Goal: Information Seeking & Learning: Learn about a topic

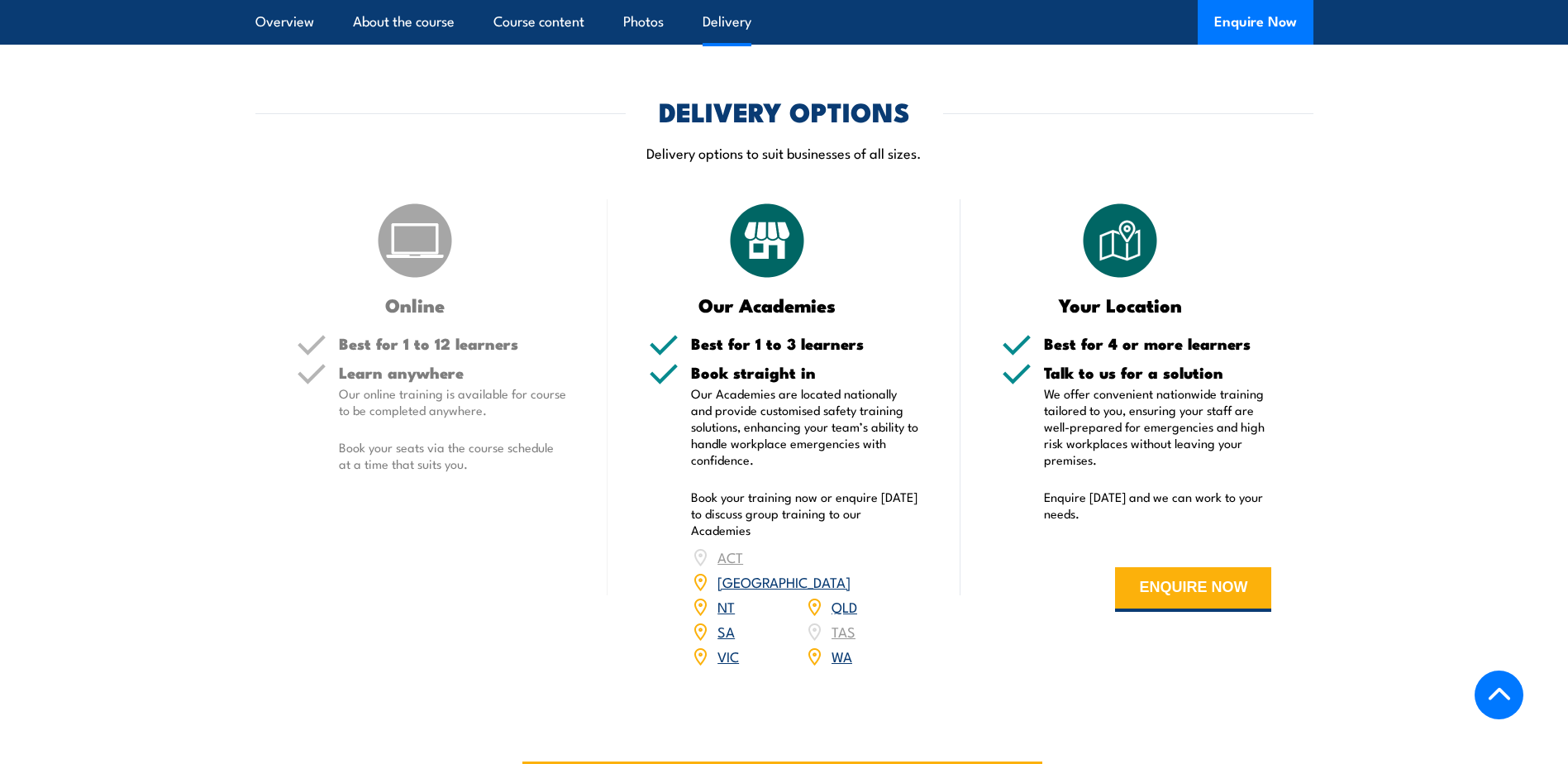
scroll to position [1488, 0]
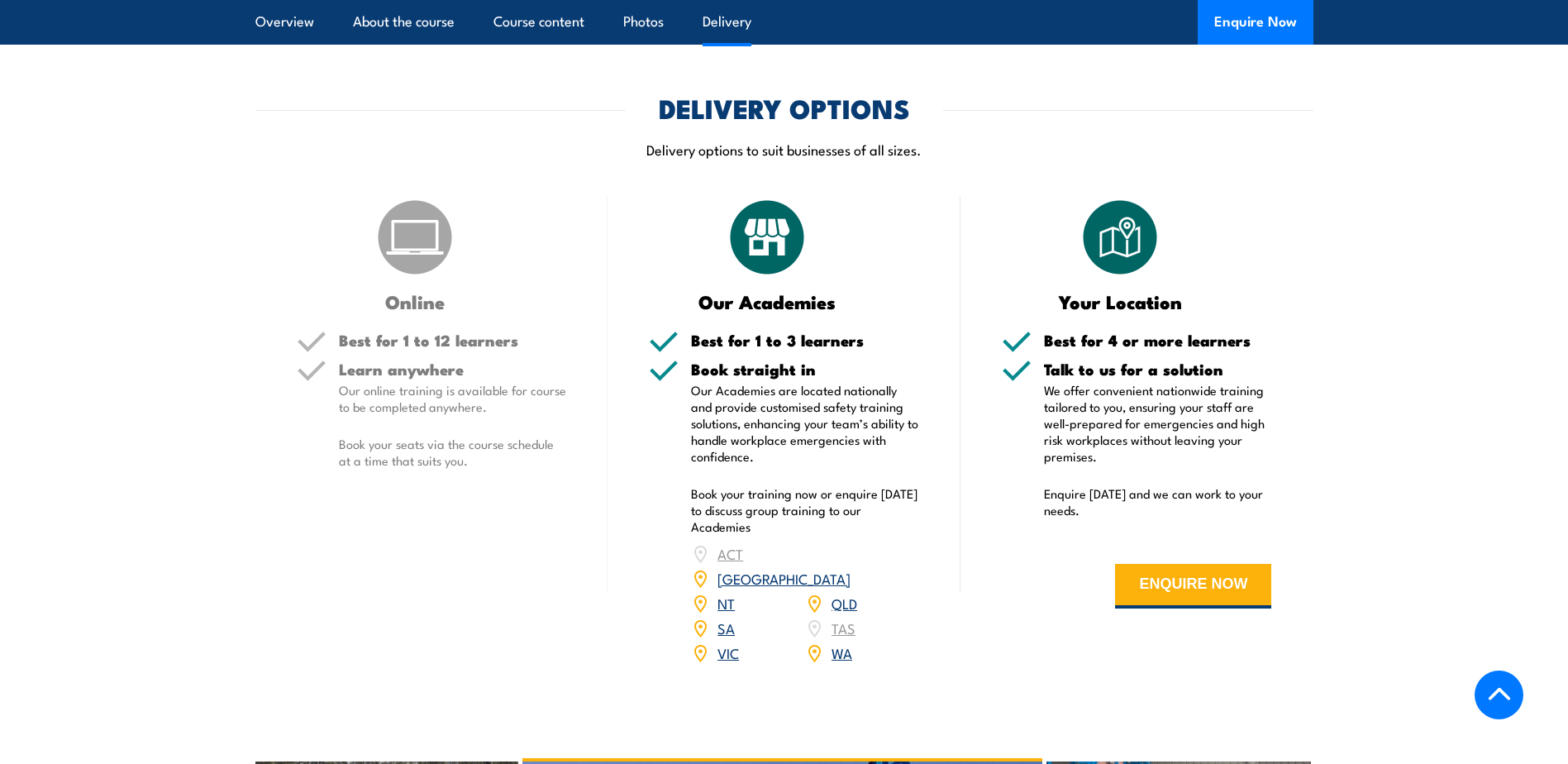
click at [730, 642] on link "VIC" at bounding box center [727, 652] width 21 height 20
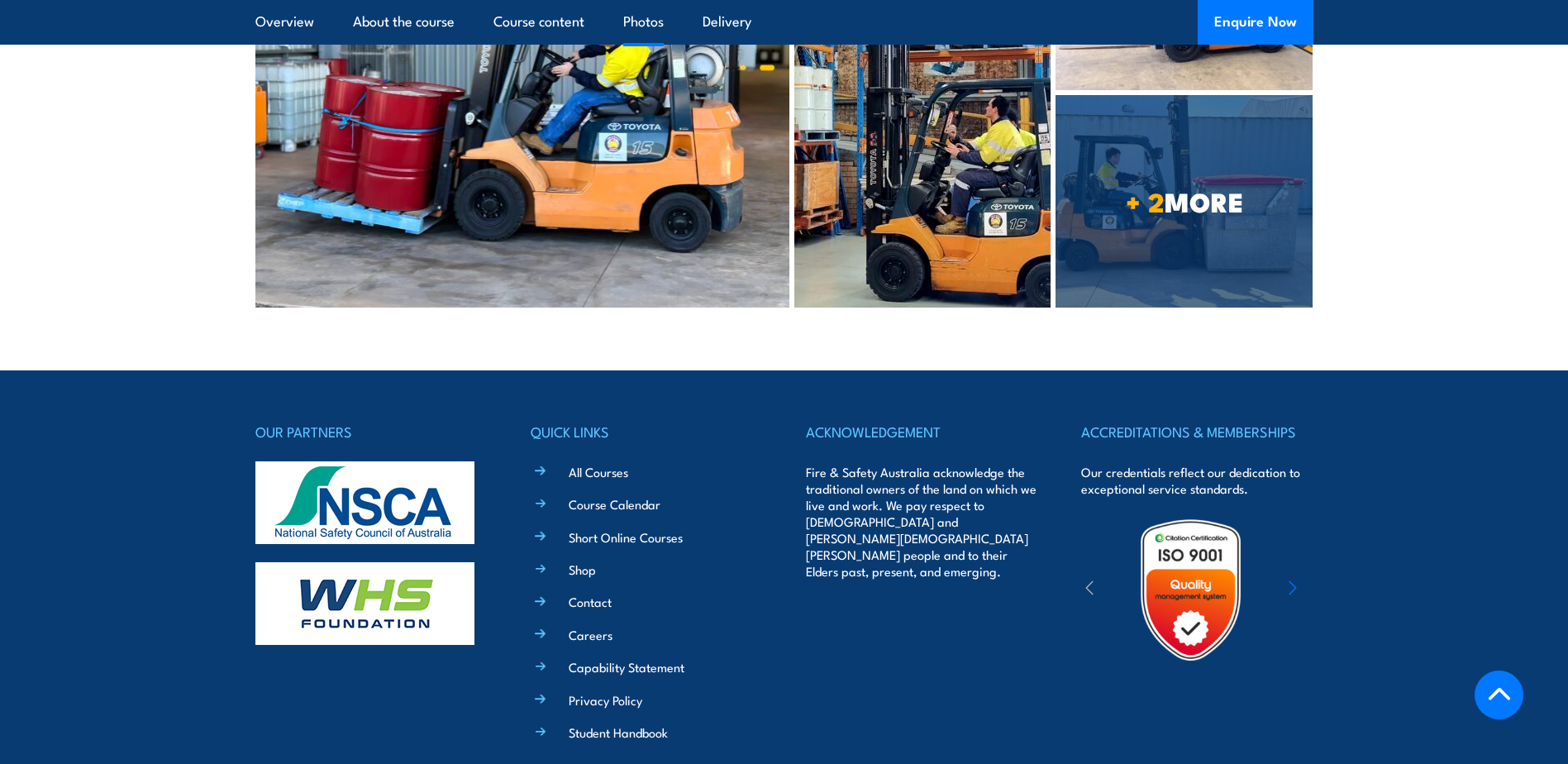
scroll to position [3008, 0]
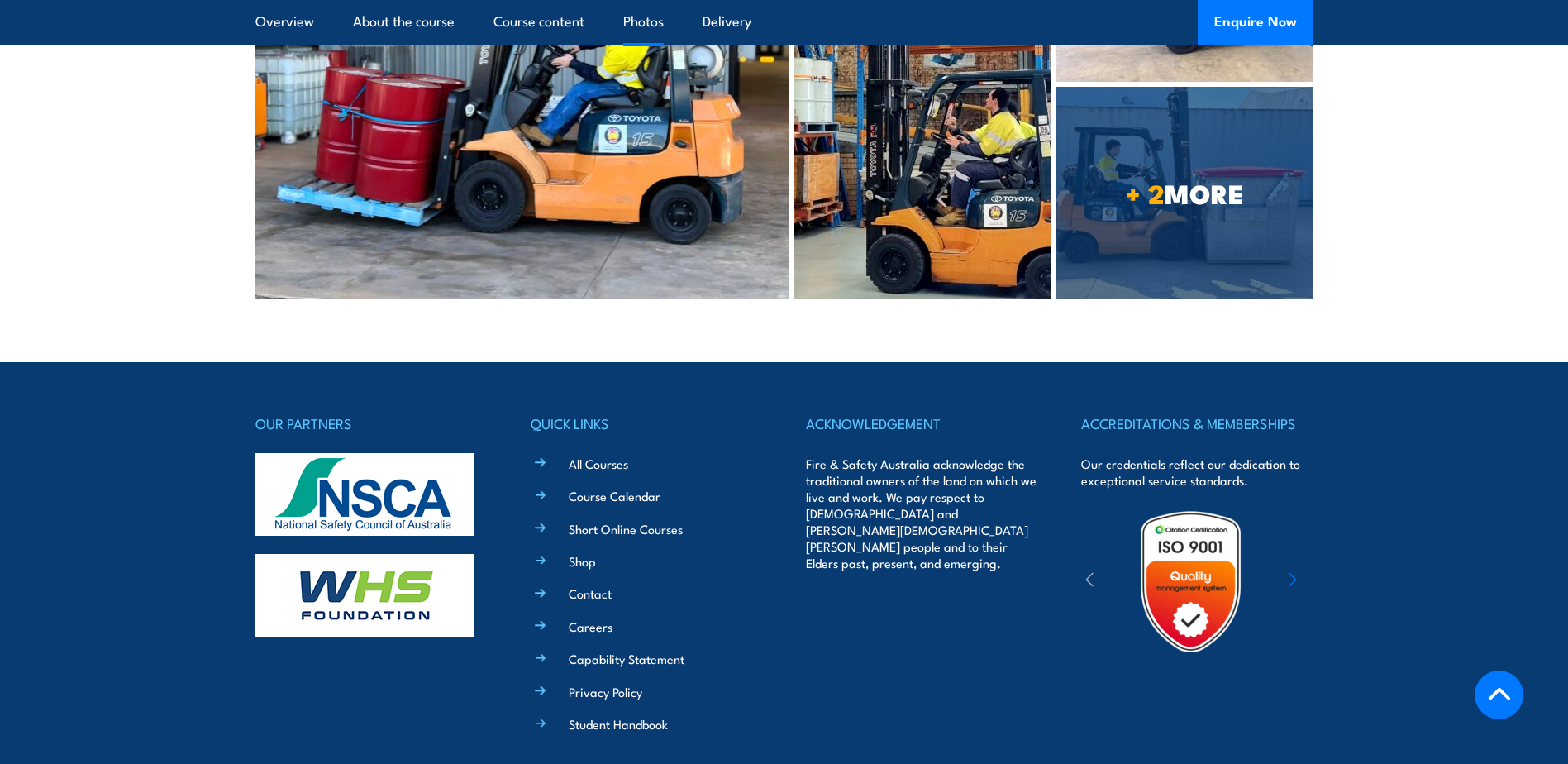
click at [600, 455] on link "All Courses" at bounding box center [598, 463] width 59 height 17
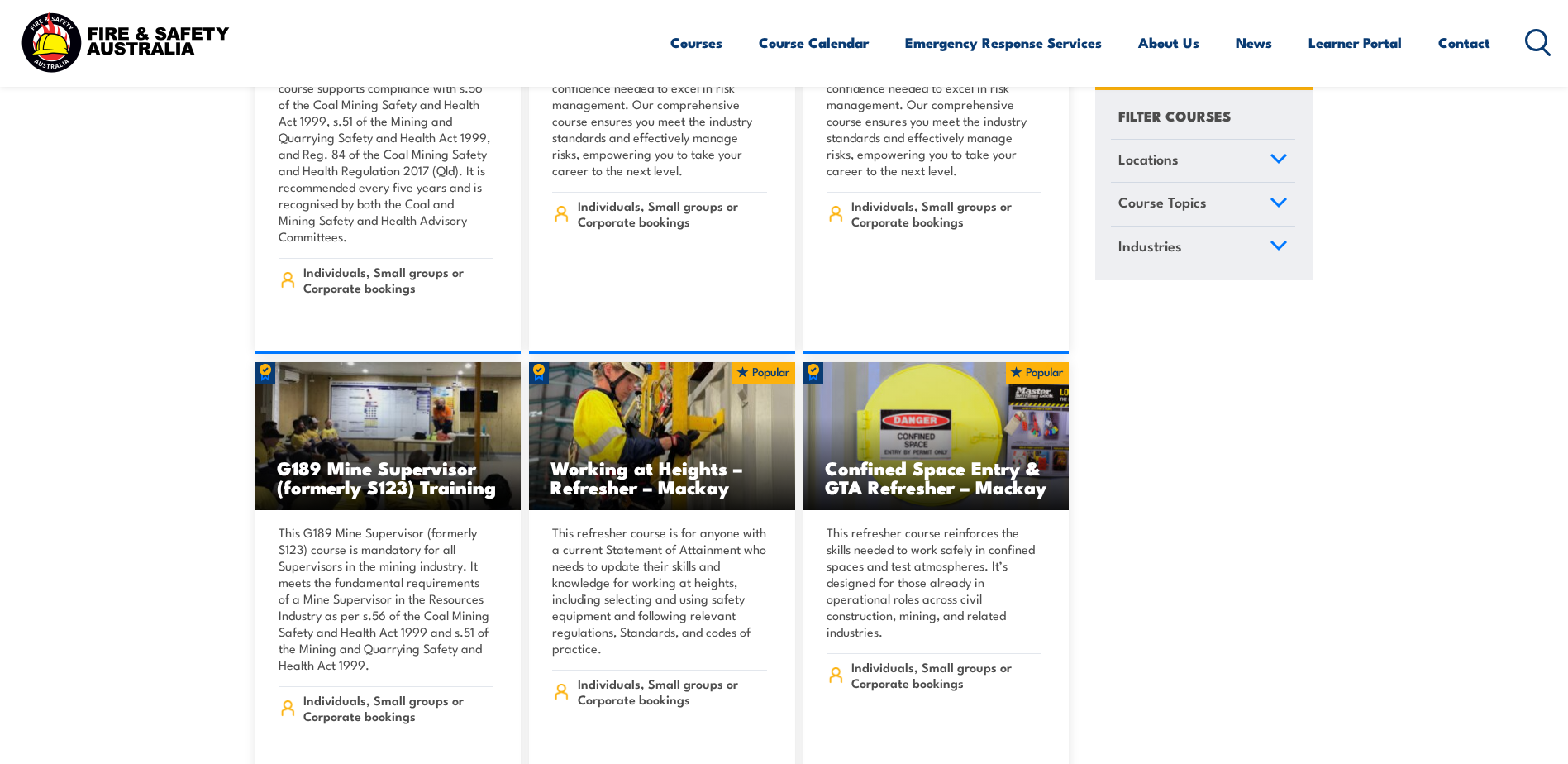
scroll to position [990, 0]
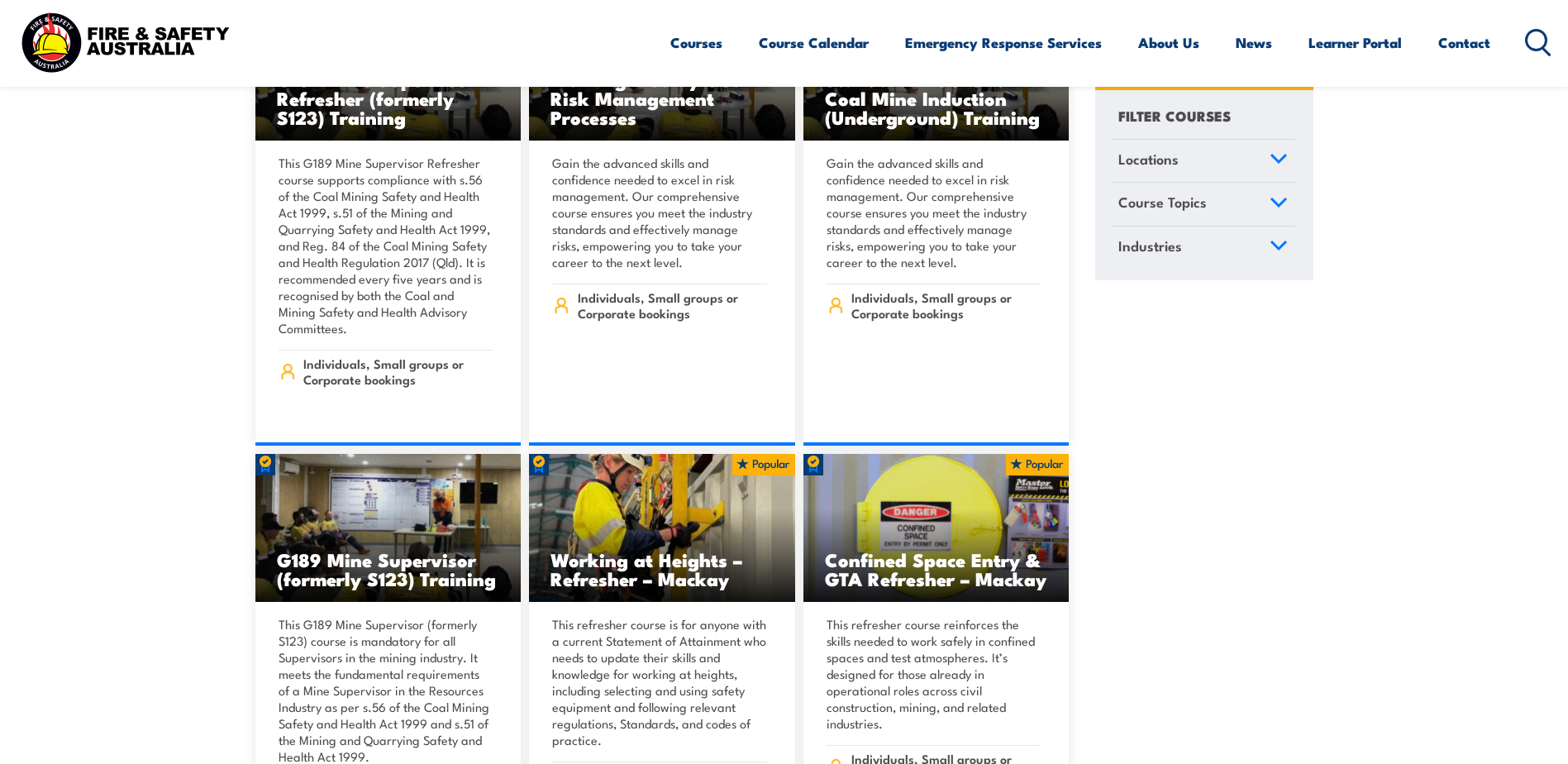
drag, startPoint x: 1036, startPoint y: 616, endPoint x: 139, endPoint y: 217, distance: 981.7
drag, startPoint x: 139, startPoint y: 217, endPoint x: 135, endPoint y: 209, distance: 8.9
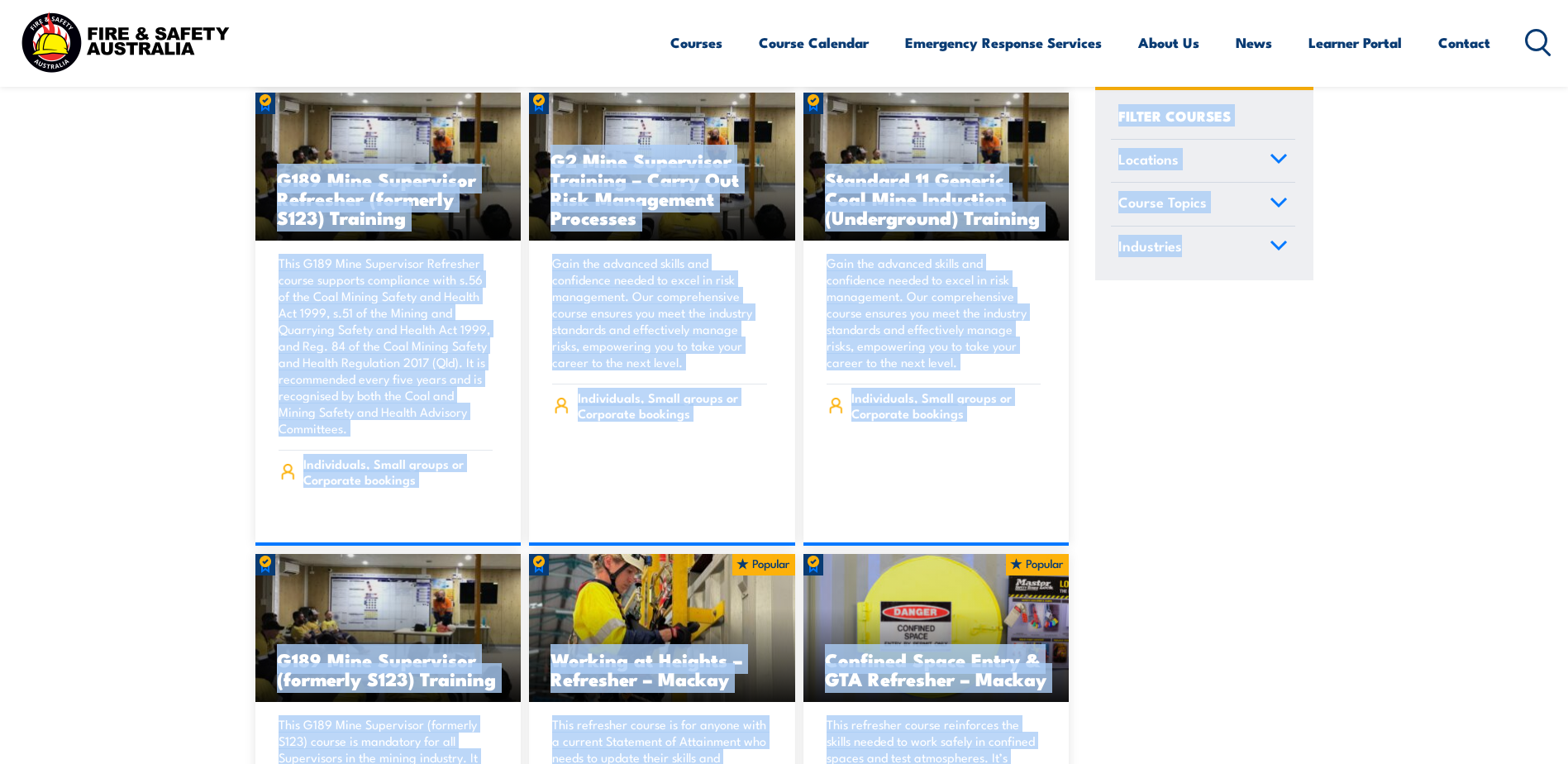
scroll to position [933, 0]
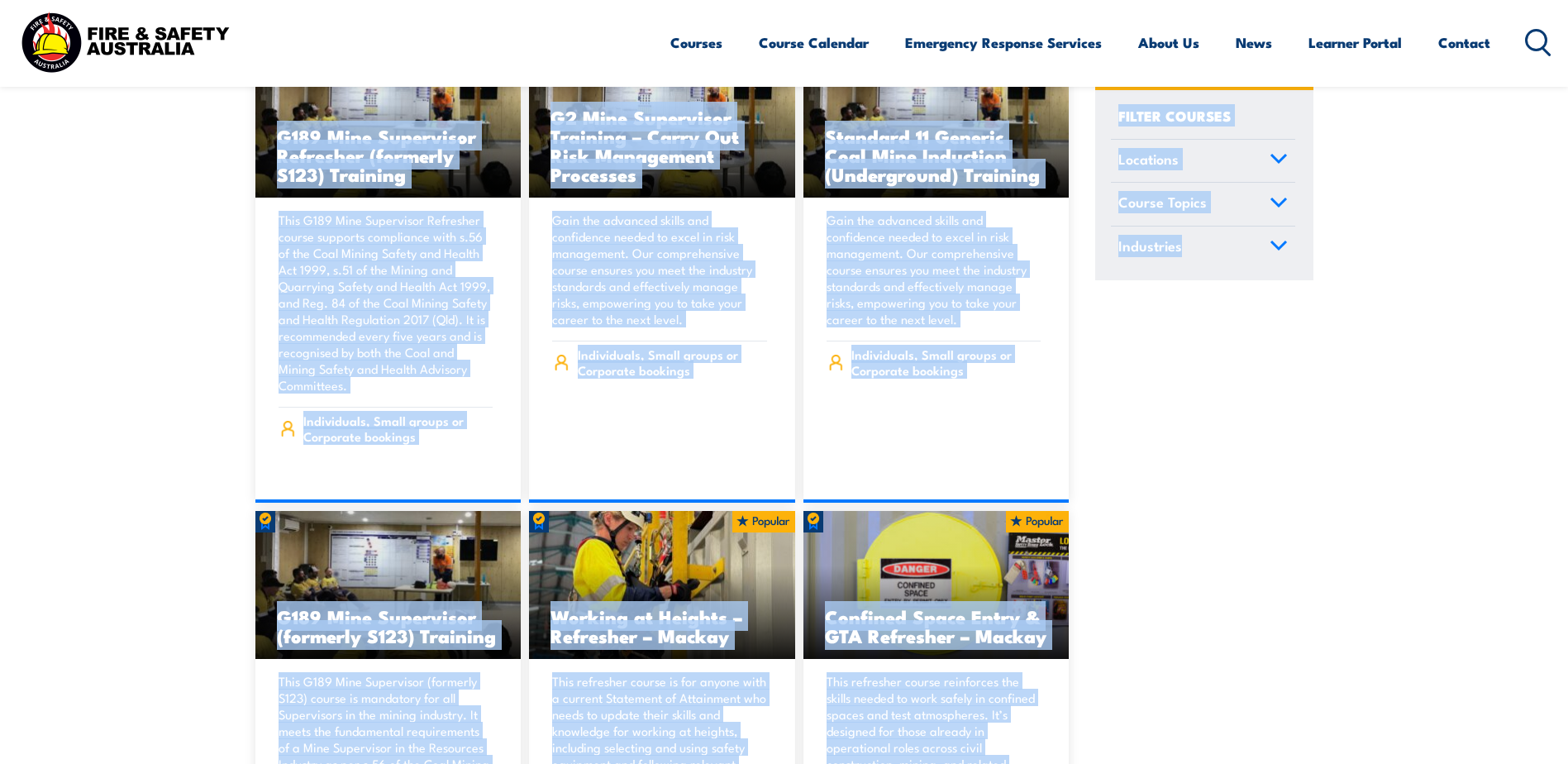
drag, startPoint x: 170, startPoint y: 135, endPoint x: 1271, endPoint y: 677, distance: 1227.2
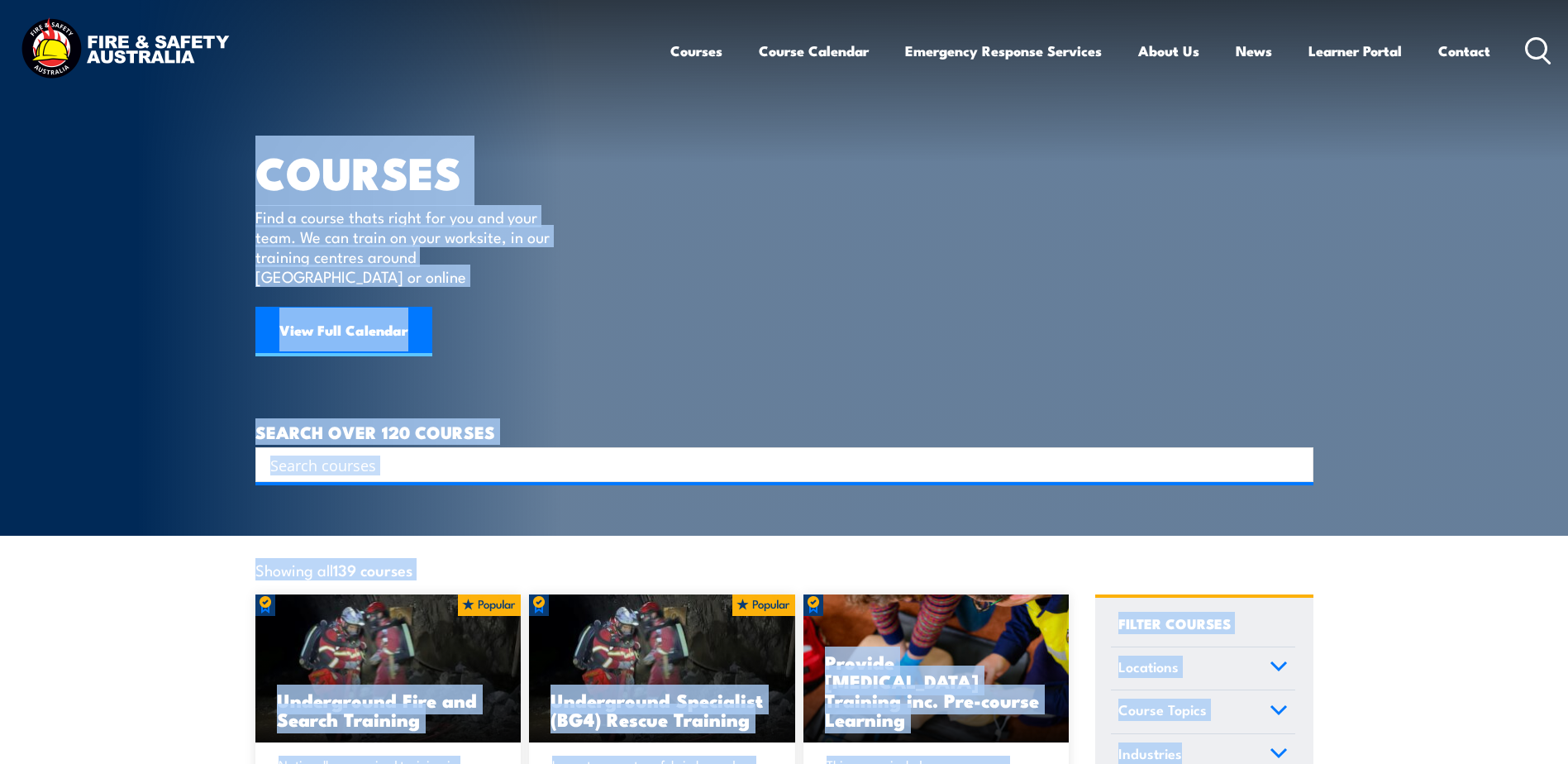
scroll to position [0, 0]
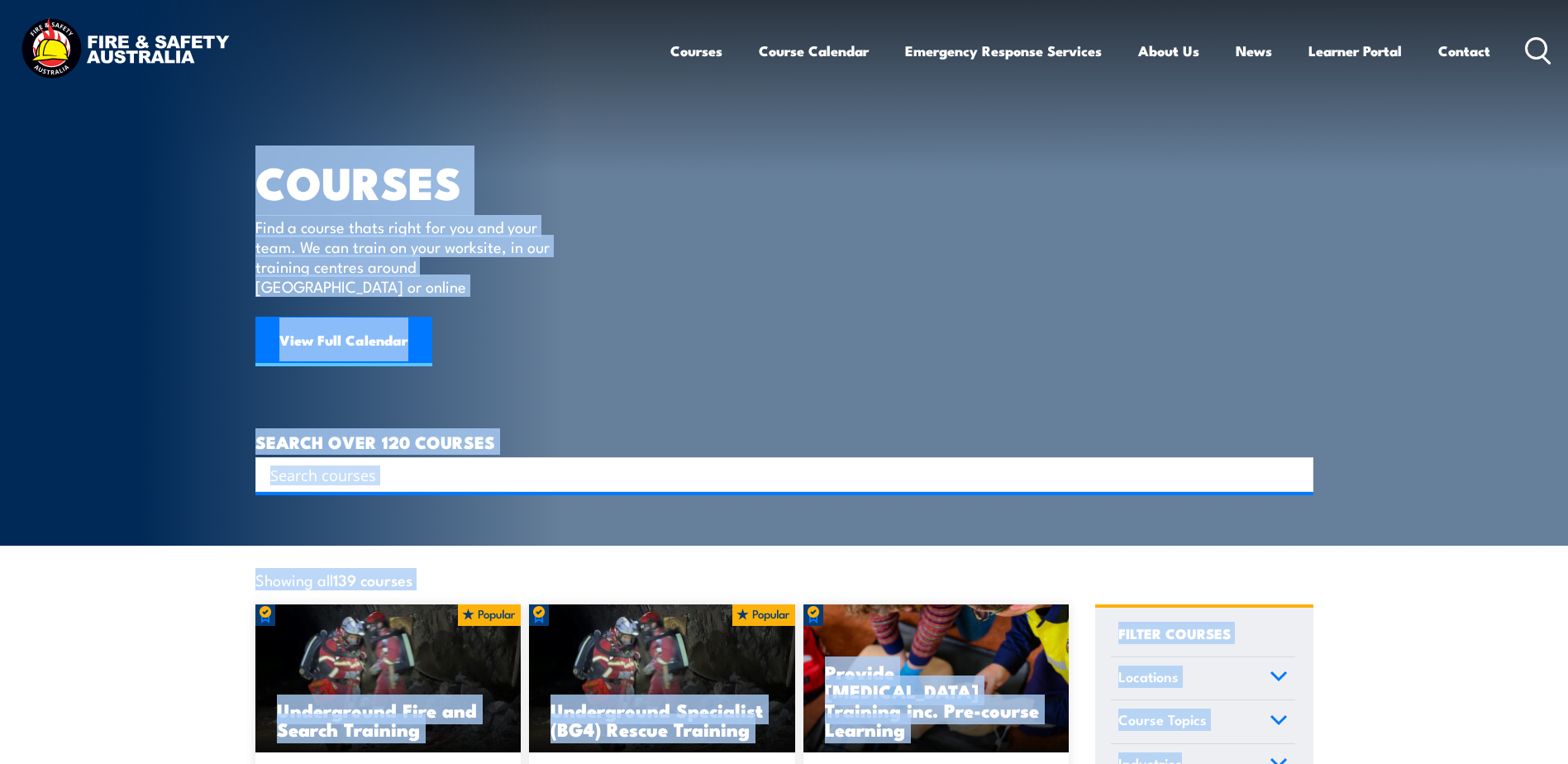
drag, startPoint x: 1305, startPoint y: 636, endPoint x: 155, endPoint y: 174, distance: 1239.3
drag, startPoint x: 155, startPoint y: 174, endPoint x: 133, endPoint y: 174, distance: 22.0
click at [150, 174] on section "COURSES Find a course thats right for you and your team. We can train on your w…" at bounding box center [784, 273] width 1568 height 546
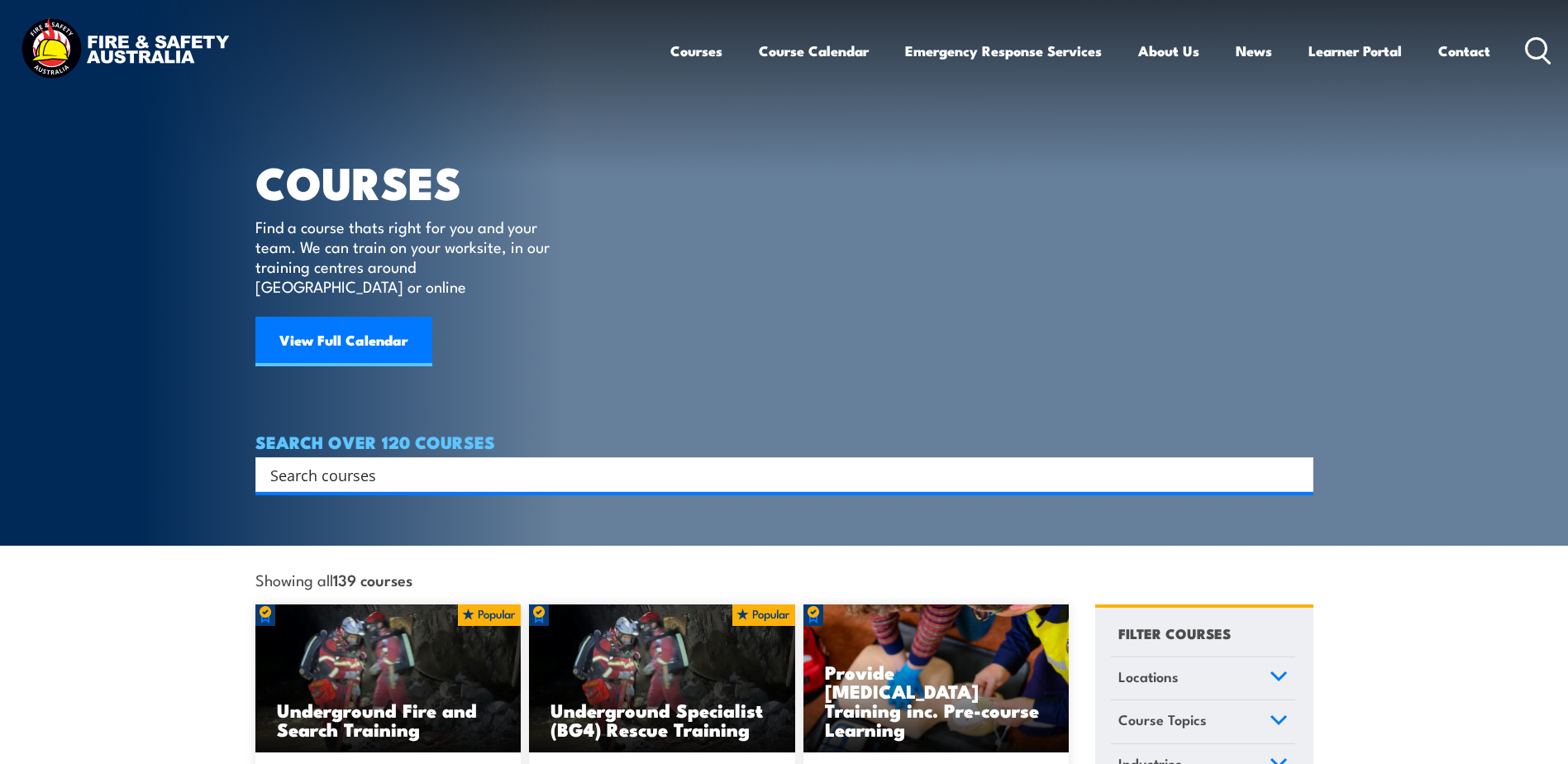
click at [132, 174] on section "COURSES Find a course thats right for you and your team. We can train on your w…" at bounding box center [784, 273] width 1568 height 546
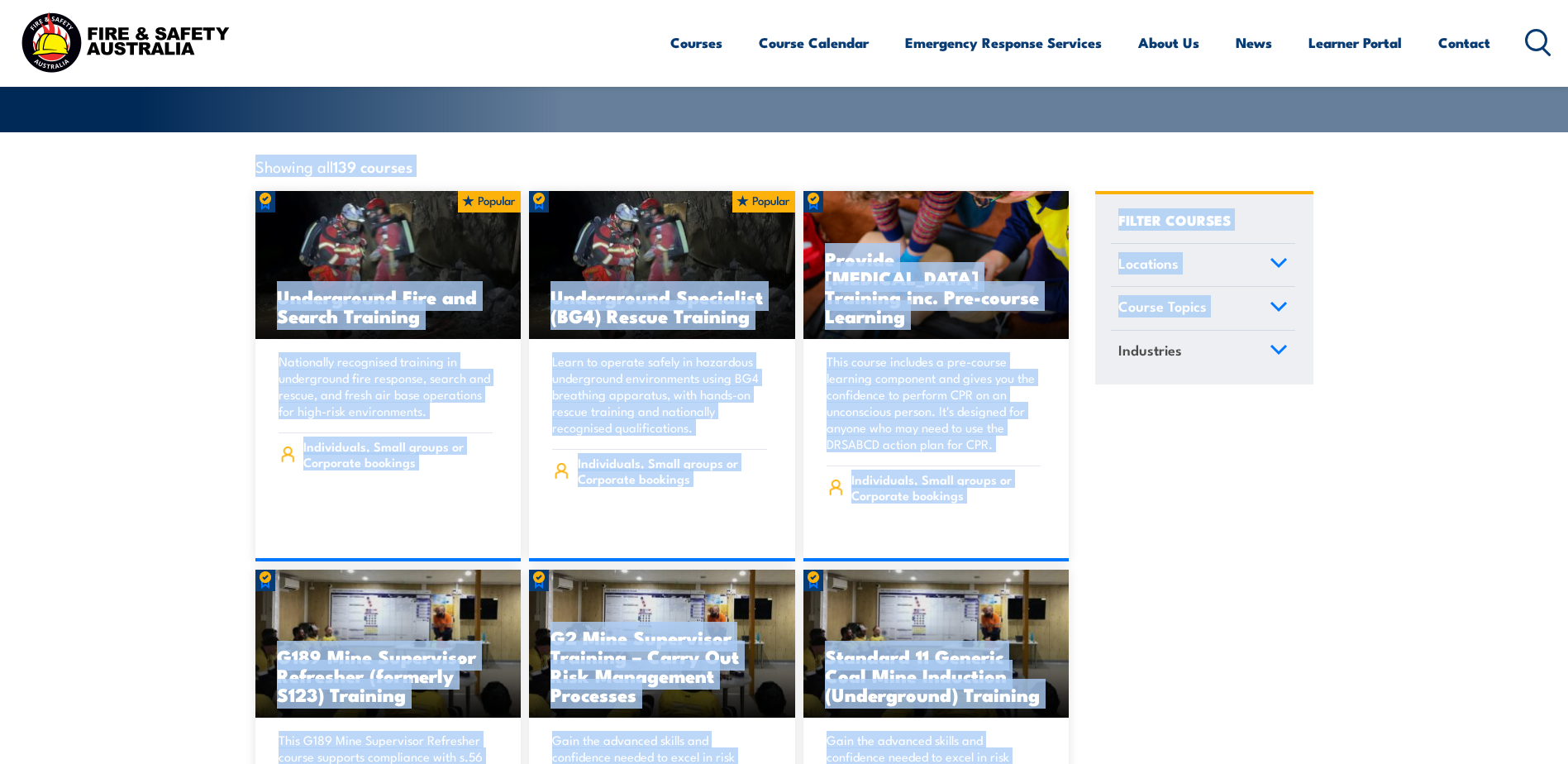
scroll to position [771, 0]
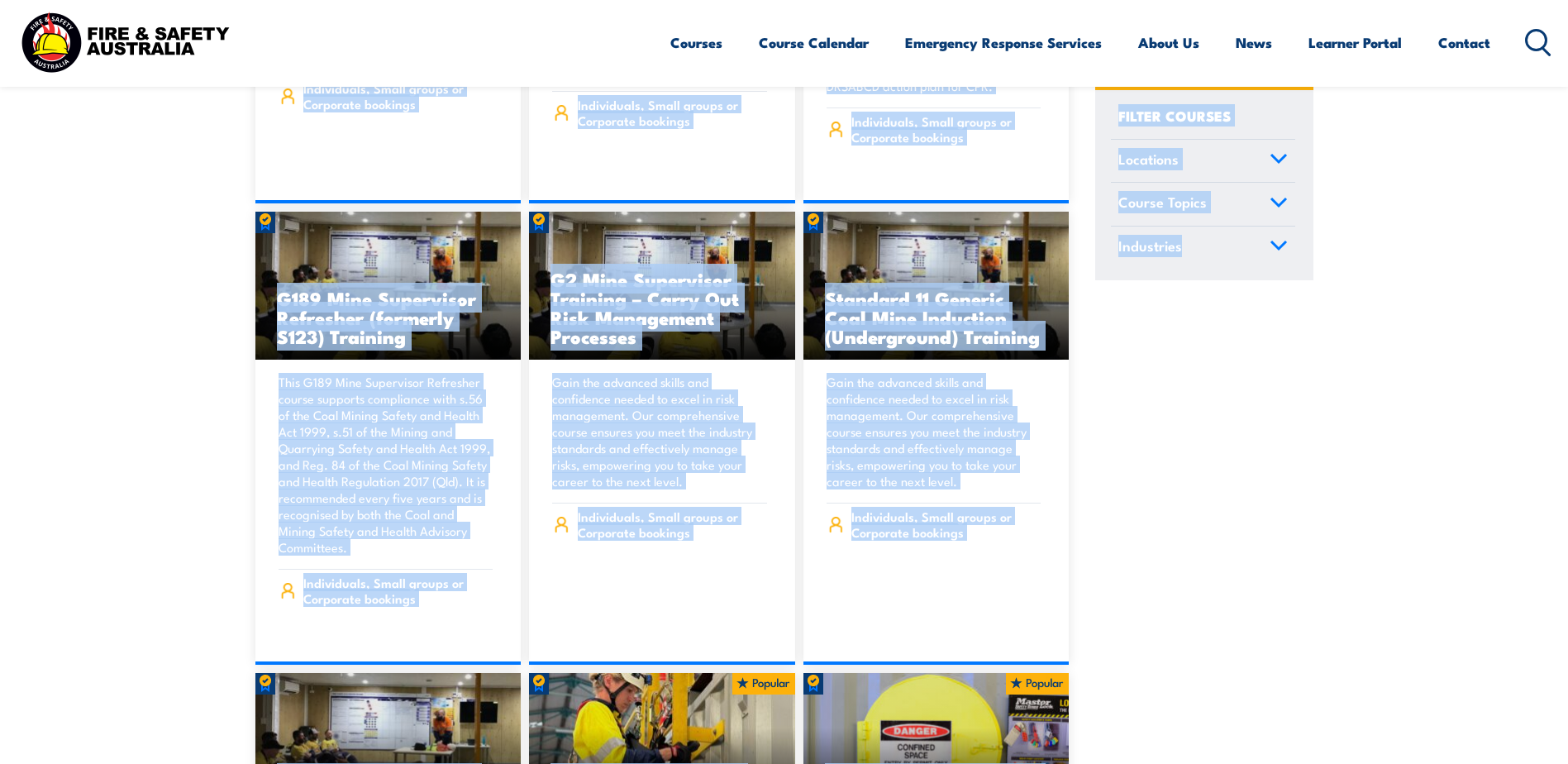
drag, startPoint x: 136, startPoint y: 174, endPoint x: 1230, endPoint y: 560, distance: 1160.1
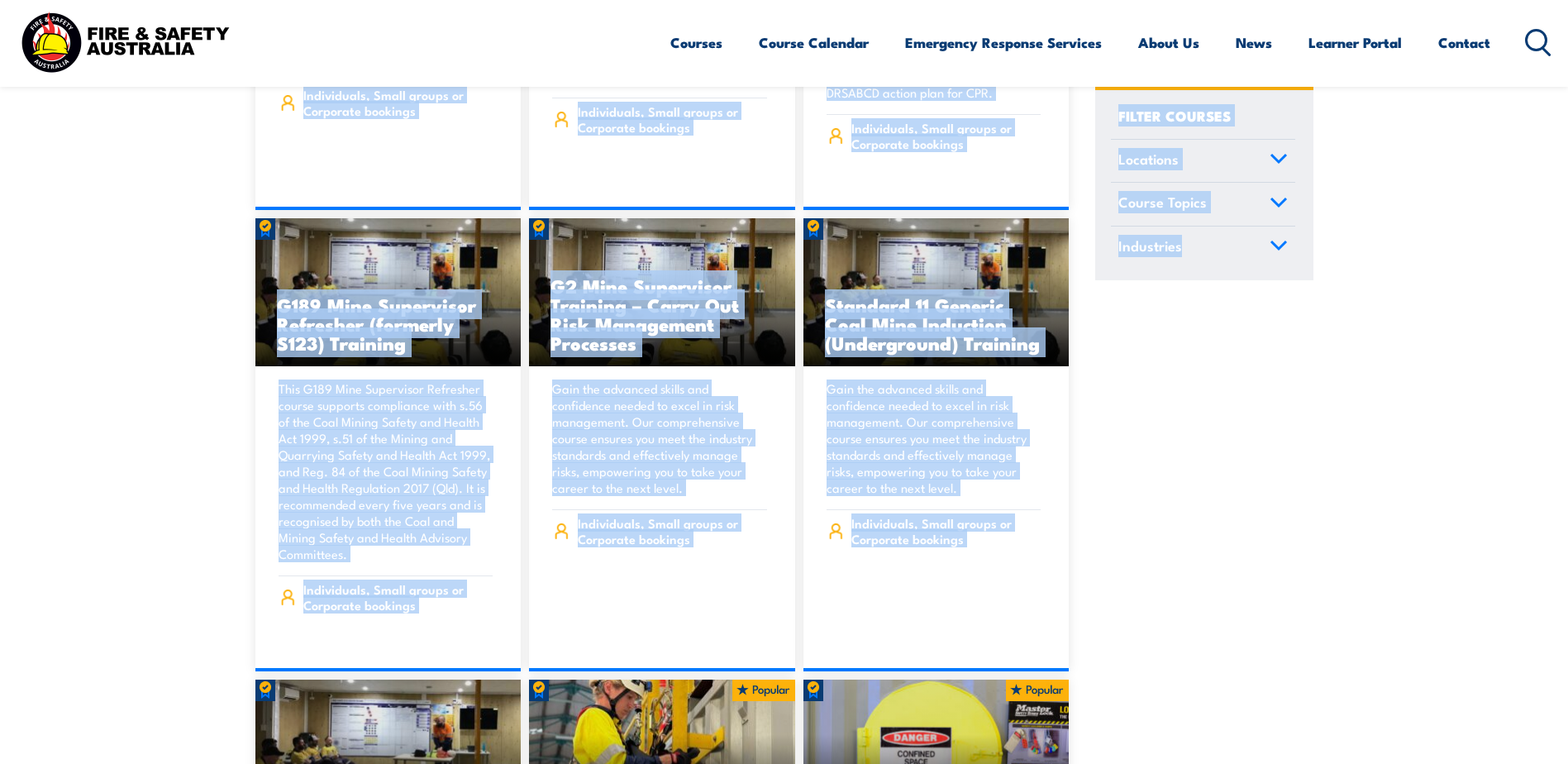
scroll to position [467, 0]
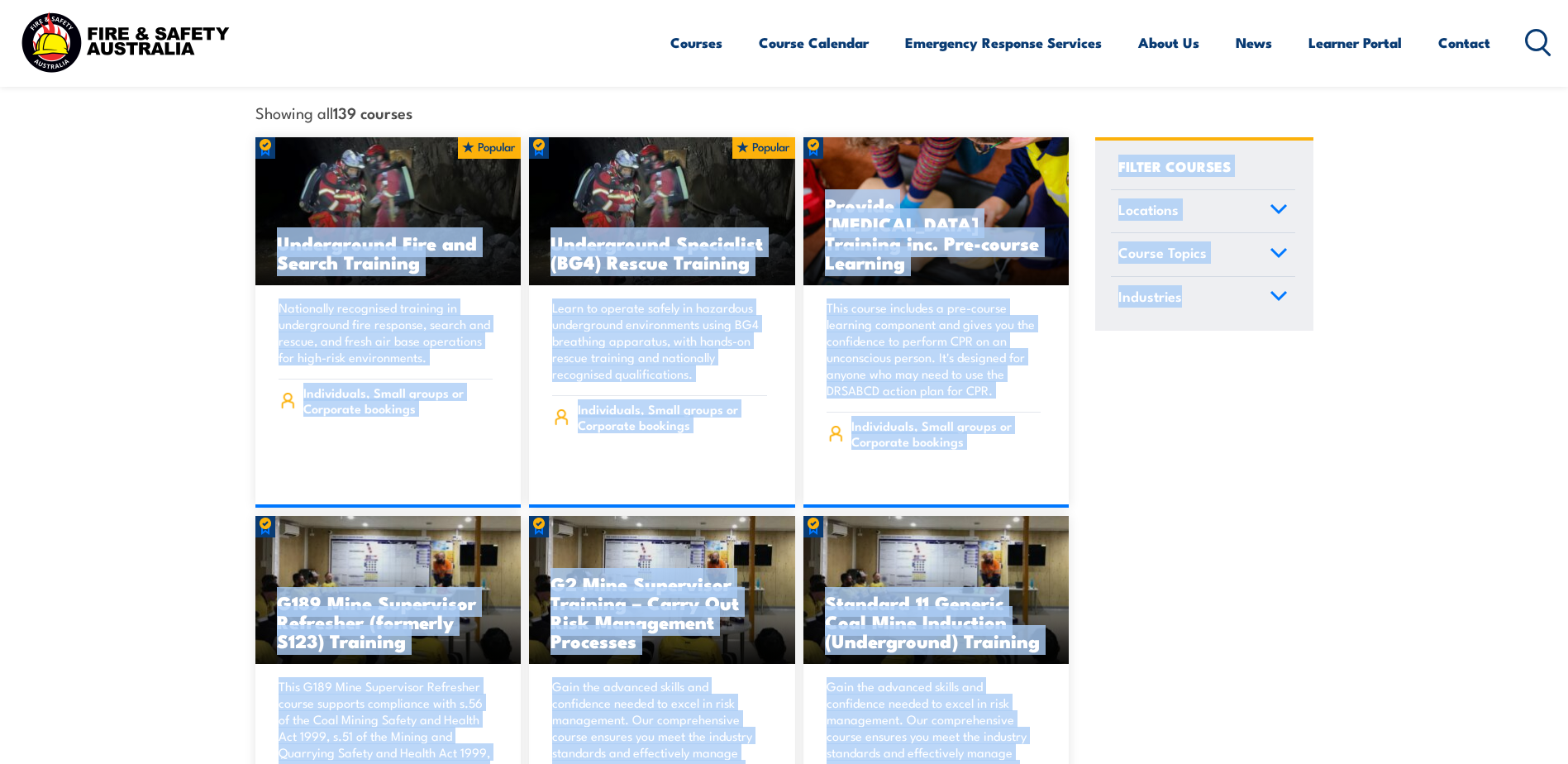
drag, startPoint x: 1303, startPoint y: 619, endPoint x: 174, endPoint y: 140, distance: 1226.4
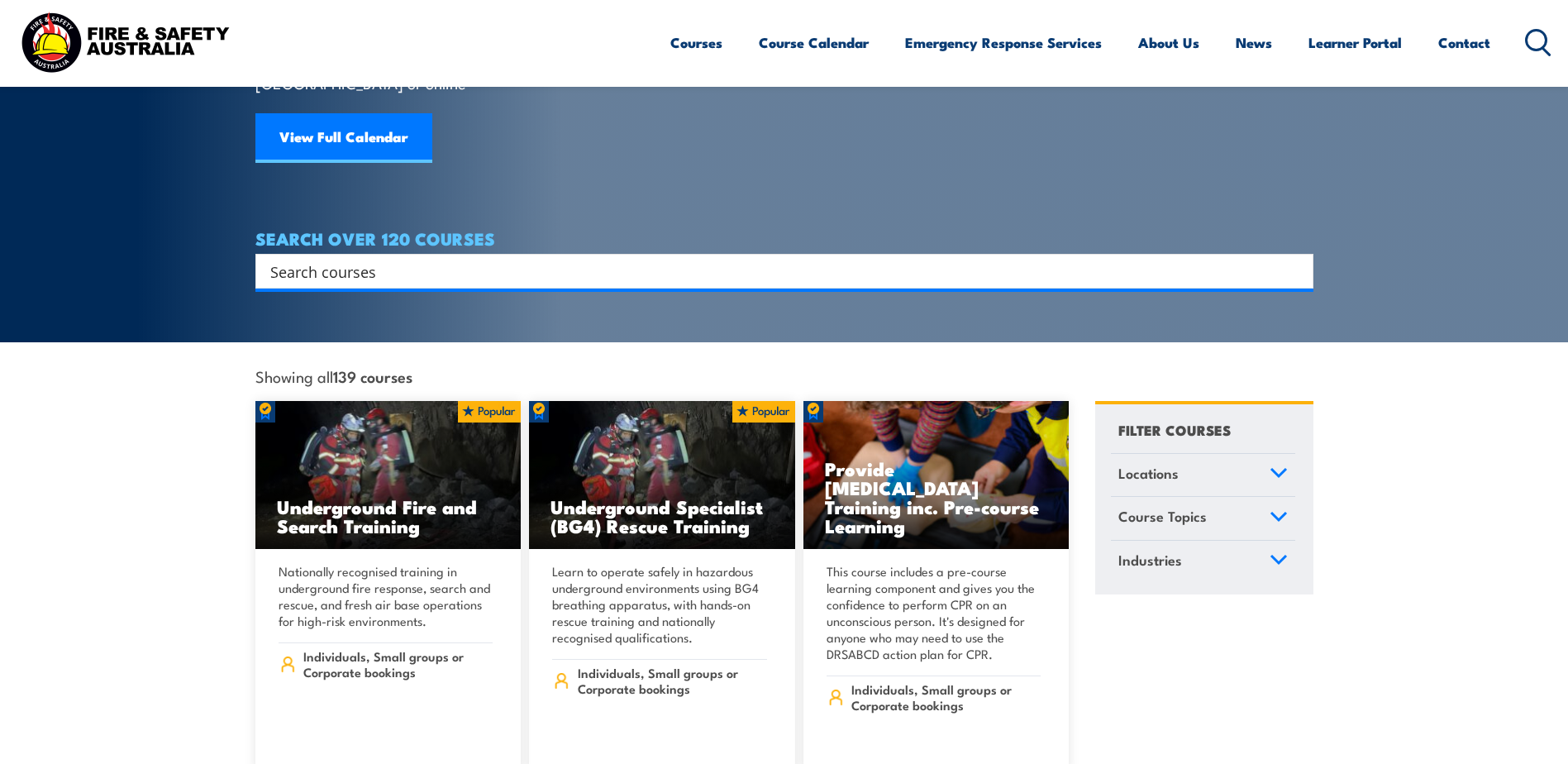
scroll to position [136, 0]
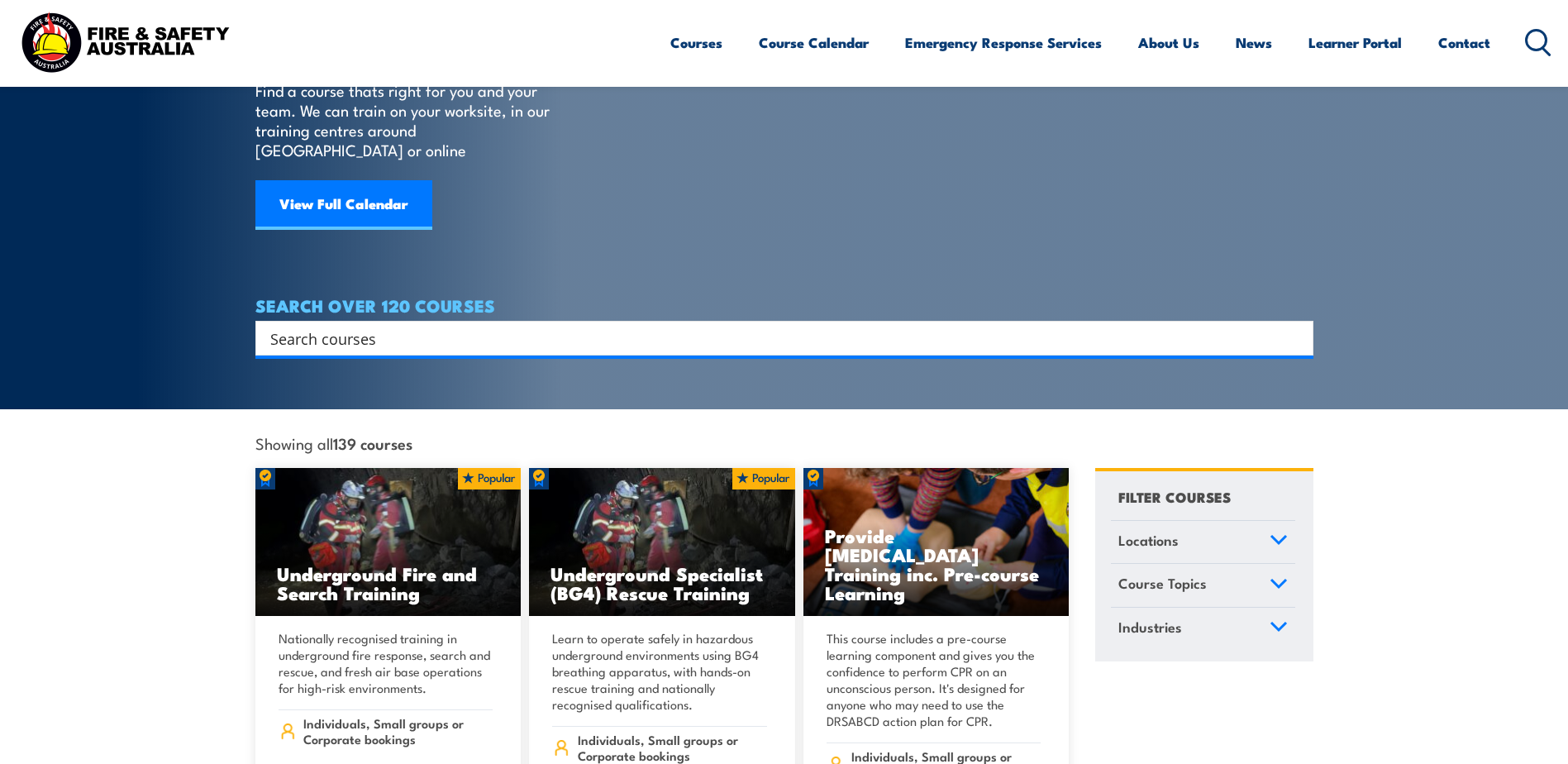
click at [152, 126] on section "COURSES Find a course thats right for you and your team. We can train on your w…" at bounding box center [784, 137] width 1568 height 546
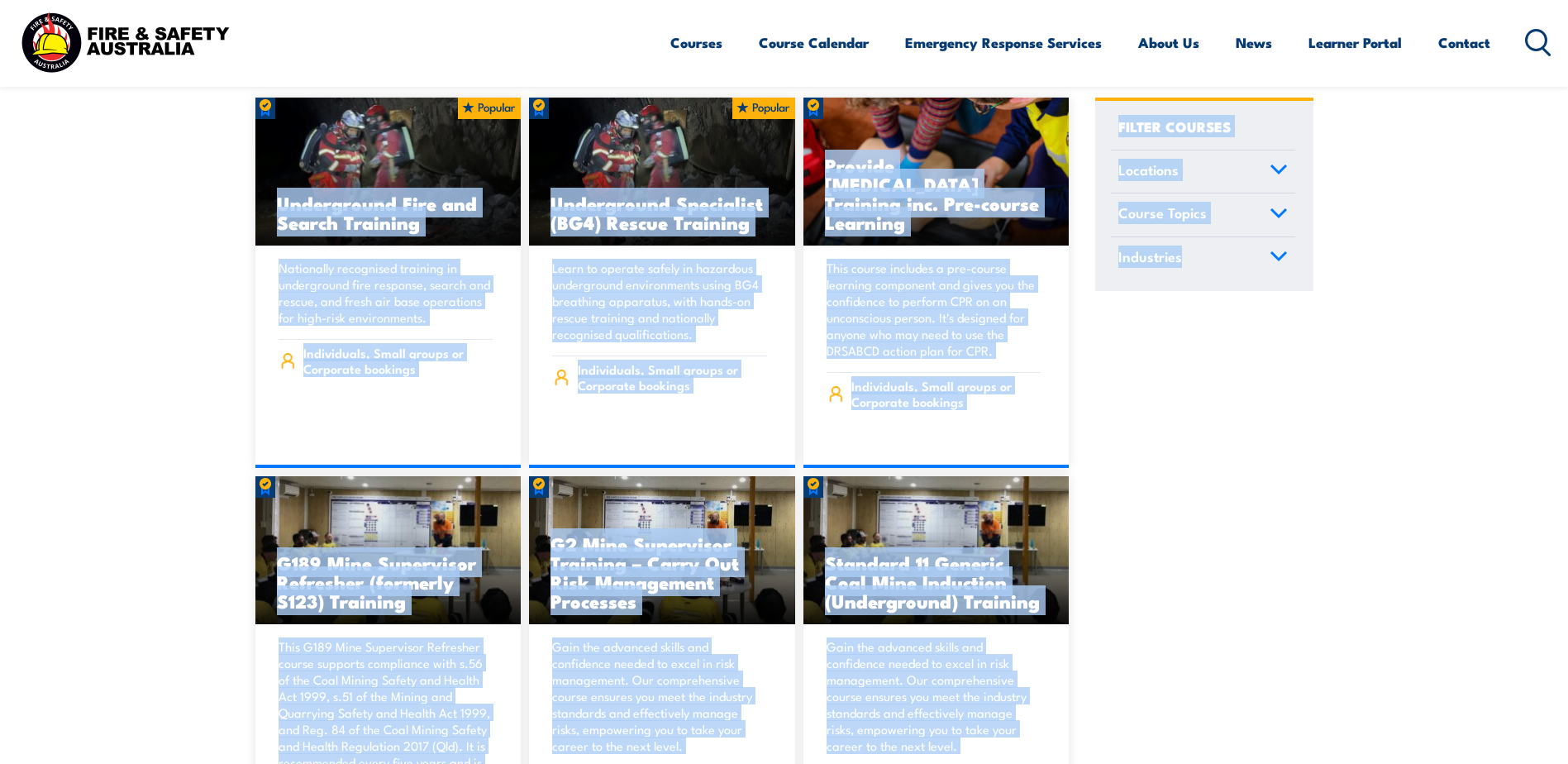
scroll to position [886, 0]
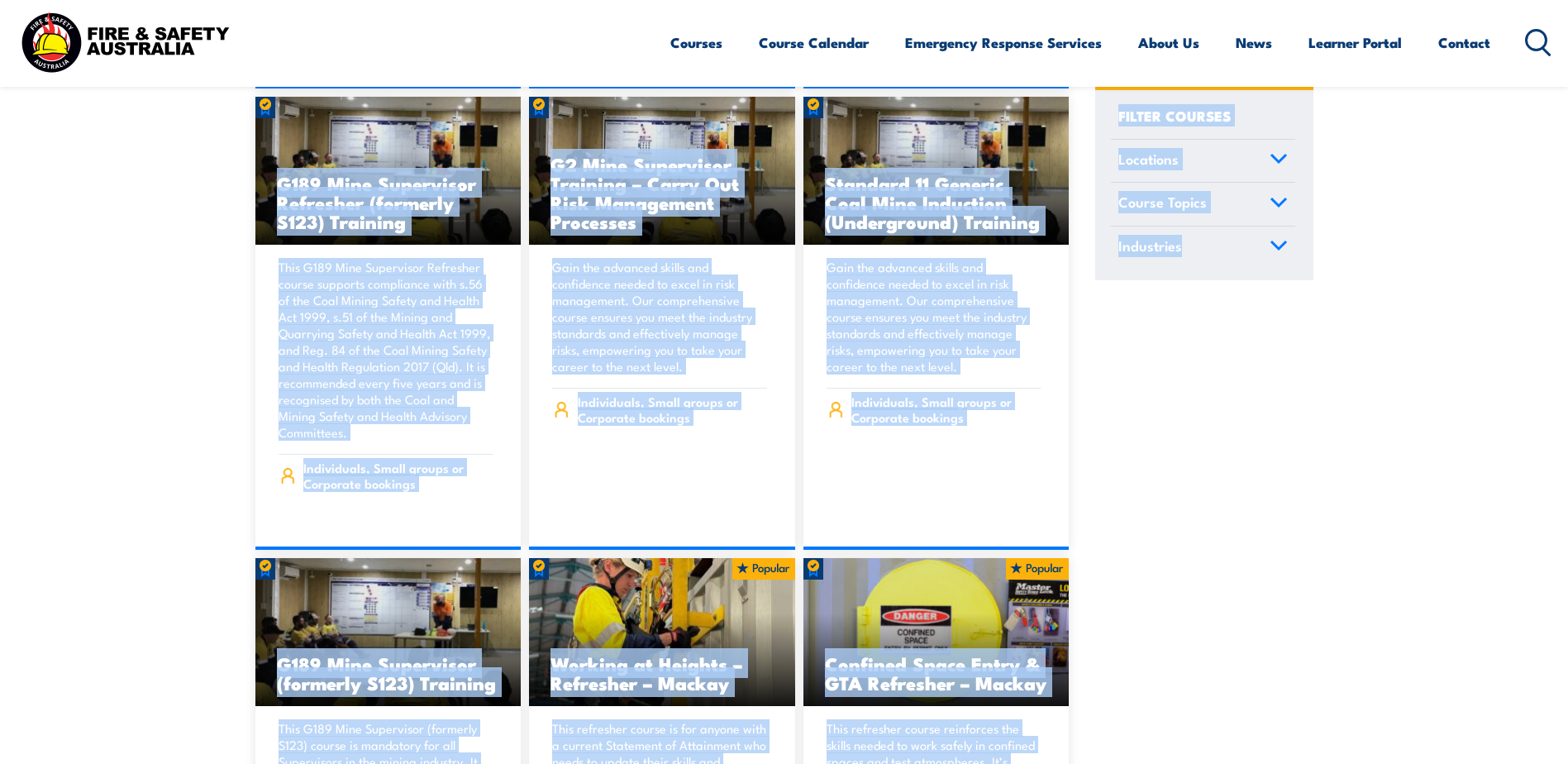
drag, startPoint x: 151, startPoint y: 144, endPoint x: 1252, endPoint y: 559, distance: 1176.6
drag, startPoint x: 1252, startPoint y: 559, endPoint x: 1314, endPoint y: 603, distance: 76.0
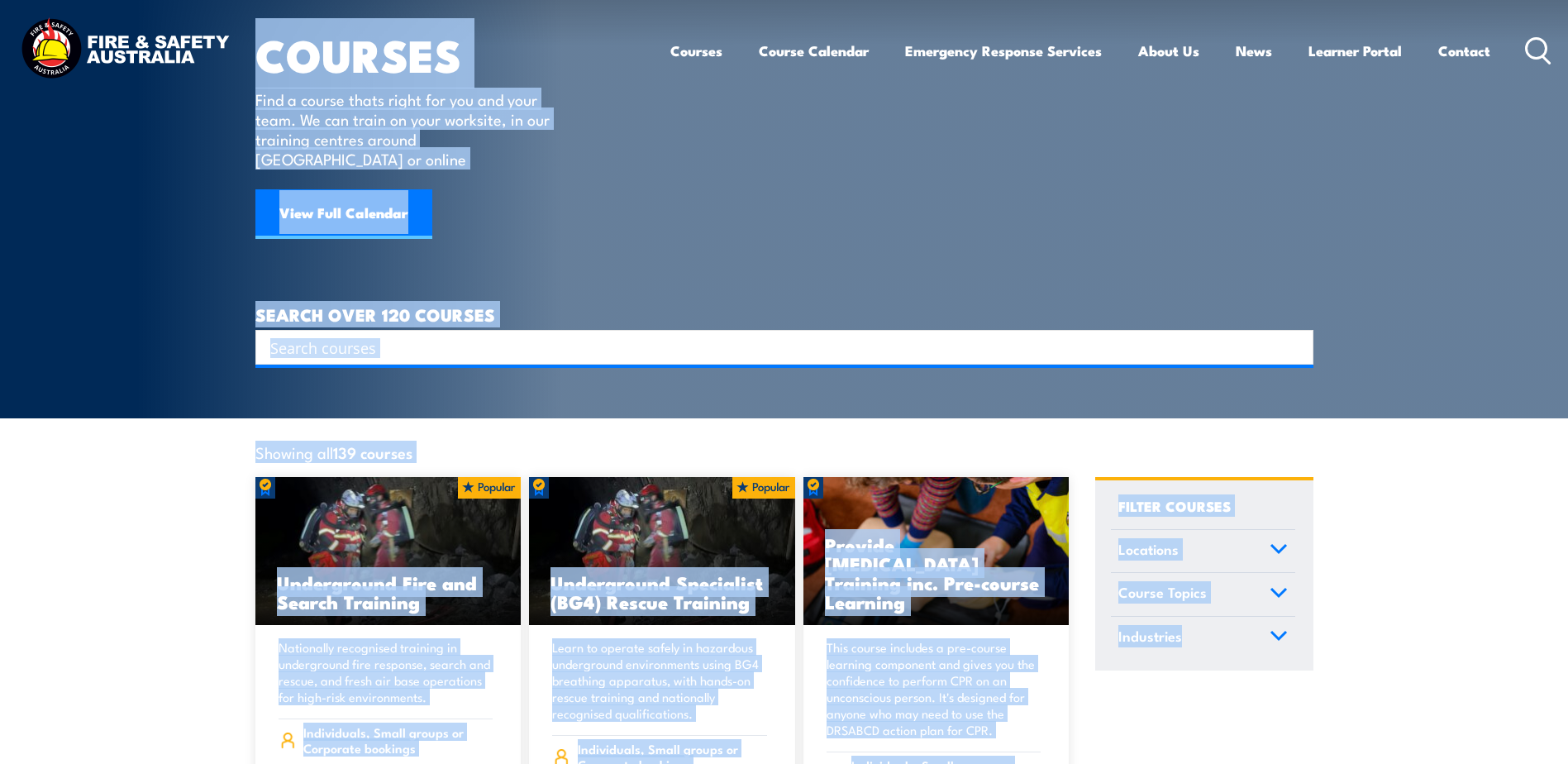
scroll to position [0, 0]
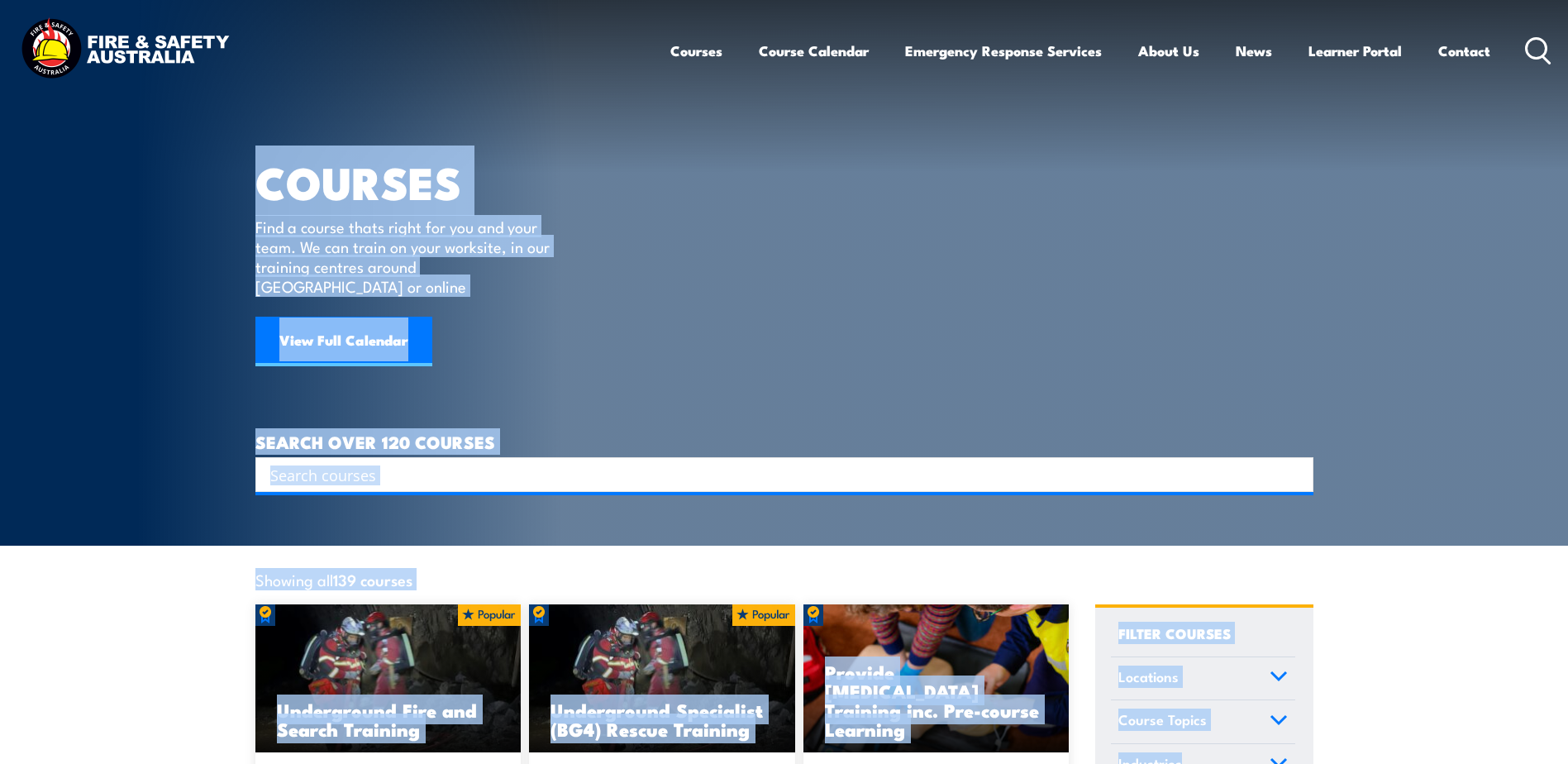
drag, startPoint x: 1316, startPoint y: 607, endPoint x: 175, endPoint y: 151, distance: 1228.7
drag, startPoint x: 175, startPoint y: 151, endPoint x: 251, endPoint y: 127, distance: 79.7
click at [174, 152] on section "COURSES Find a course thats right for you and your team. We can train on your w…" at bounding box center [784, 273] width 1568 height 546
